Goal: Transaction & Acquisition: Subscribe to service/newsletter

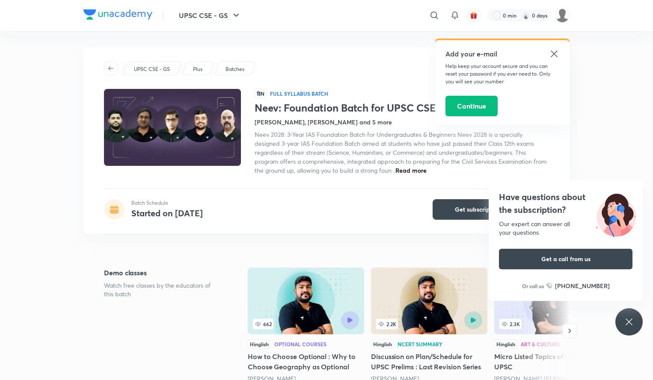
scroll to position [0, 0]
click at [440, 211] on button "Get subscription" at bounding box center [477, 209] width 90 height 21
